Goal: Information Seeking & Learning: Learn about a topic

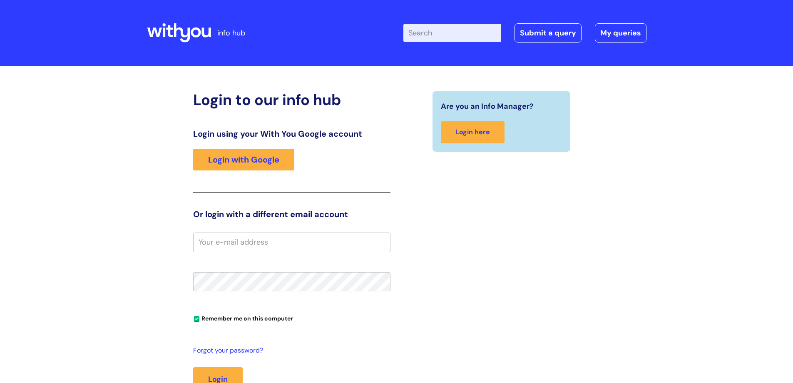
click at [437, 37] on input "Enter your search term here..." at bounding box center [452, 33] width 98 height 18
type input "central redesign"
click button "Search" at bounding box center [0, 0] width 0 height 0
click at [436, 30] on input "Enter your search term here..." at bounding box center [452, 33] width 98 height 18
type input "central redesign"
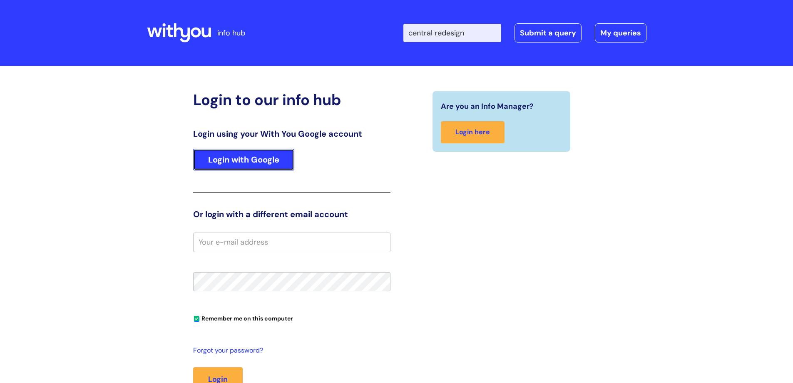
click at [237, 158] on link "Login with Google" at bounding box center [243, 160] width 101 height 22
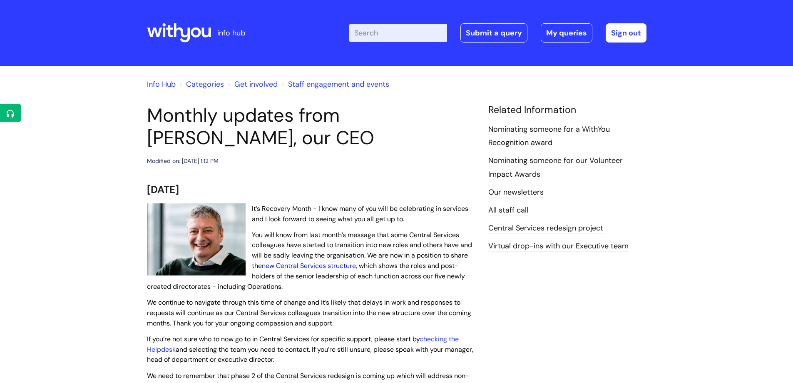
click at [301, 263] on link "new Central Services structure" at bounding box center [309, 265] width 94 height 9
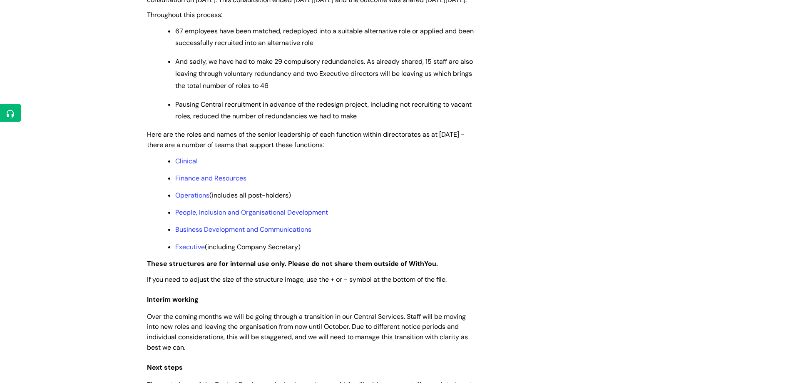
scroll to position [583, 0]
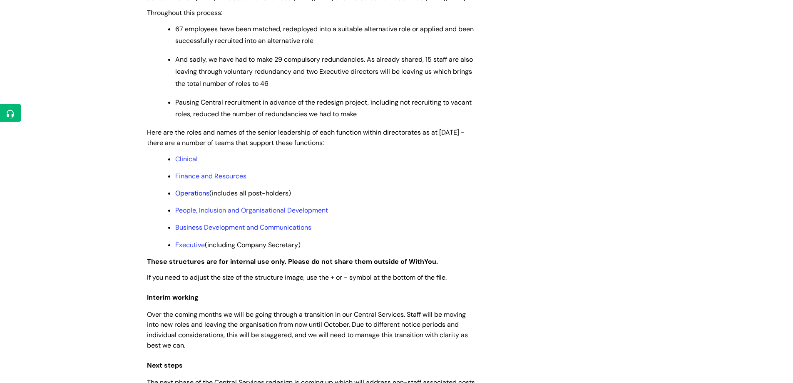
click at [185, 197] on link "Operations" at bounding box center [192, 193] width 34 height 9
